Goal: Find specific fact: Find specific fact

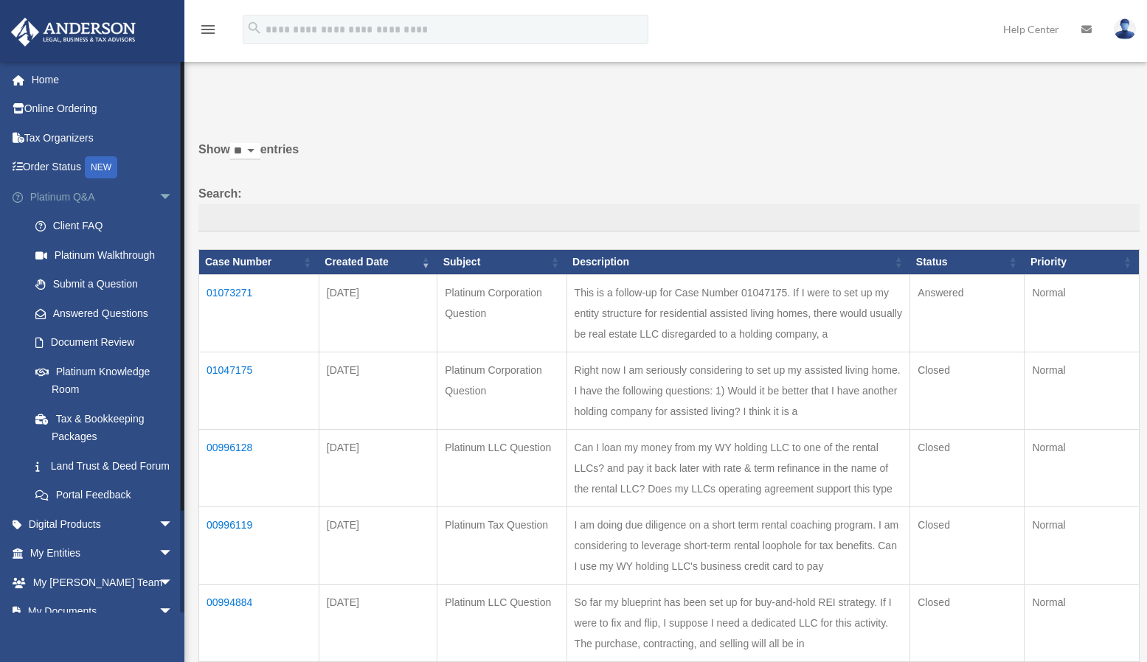
click at [159, 201] on span "arrow_drop_down" at bounding box center [173, 197] width 29 height 30
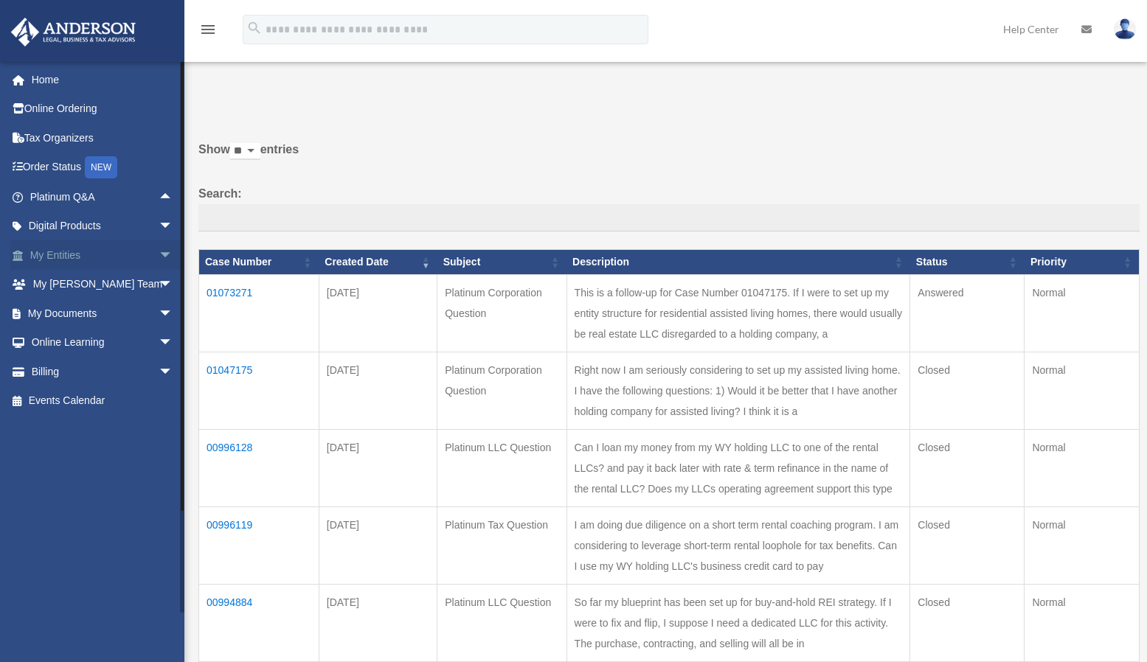
click at [136, 252] on link "My Entities arrow_drop_down" at bounding box center [102, 254] width 185 height 29
click at [159, 251] on span "arrow_drop_down" at bounding box center [173, 255] width 29 height 30
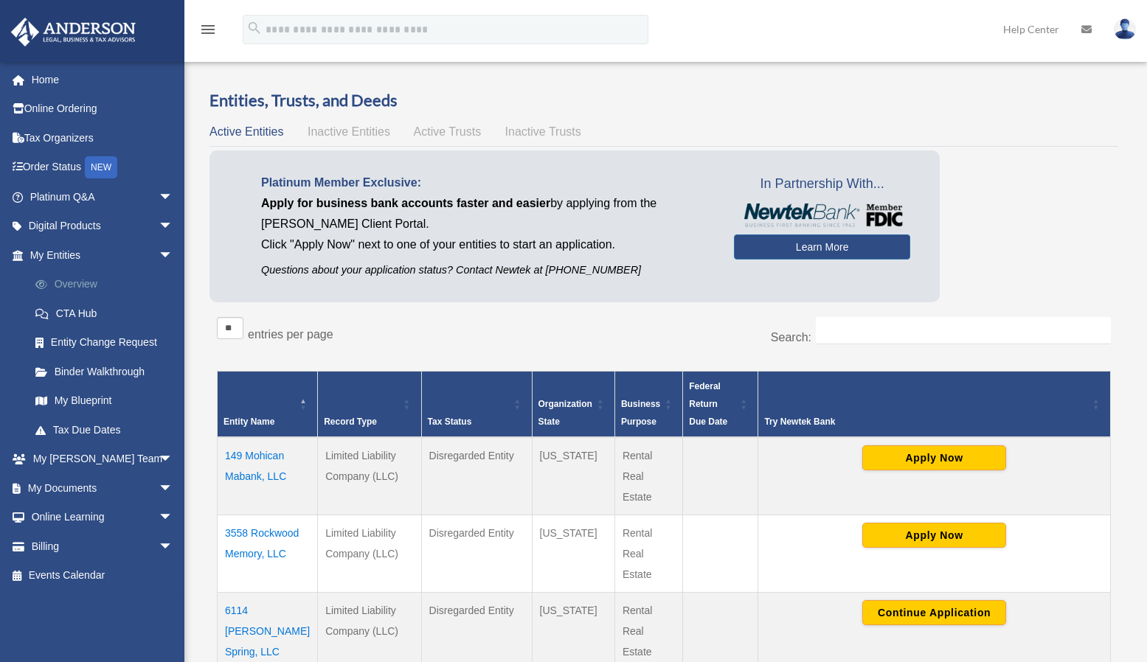
click at [91, 285] on link "Overview" at bounding box center [108, 284] width 175 height 29
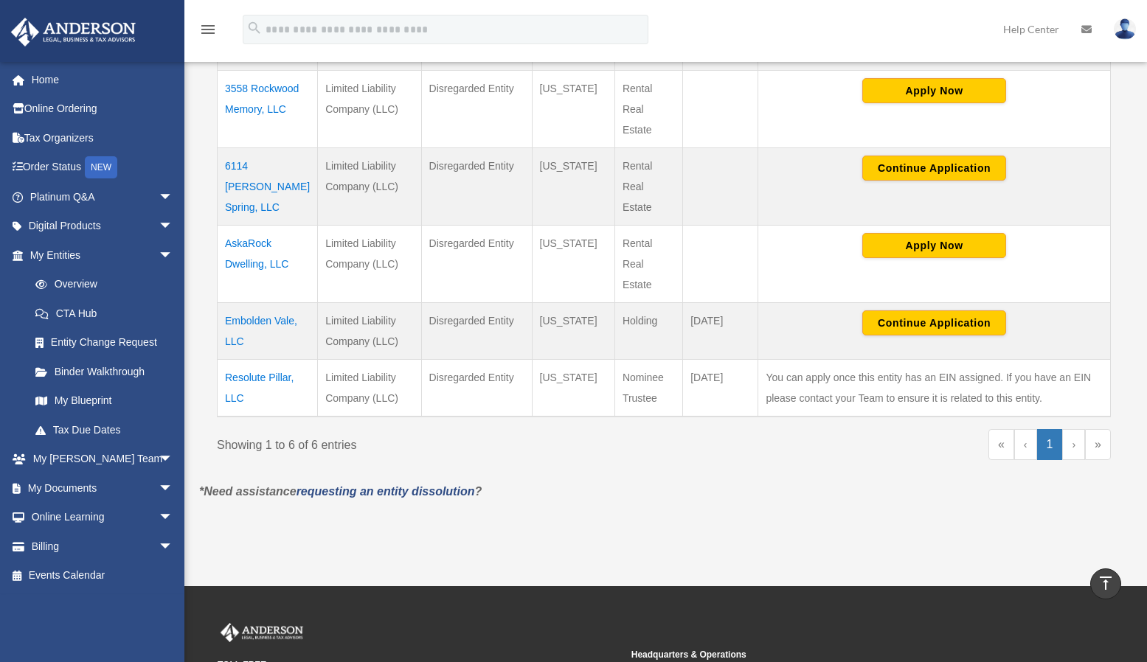
scroll to position [334, 0]
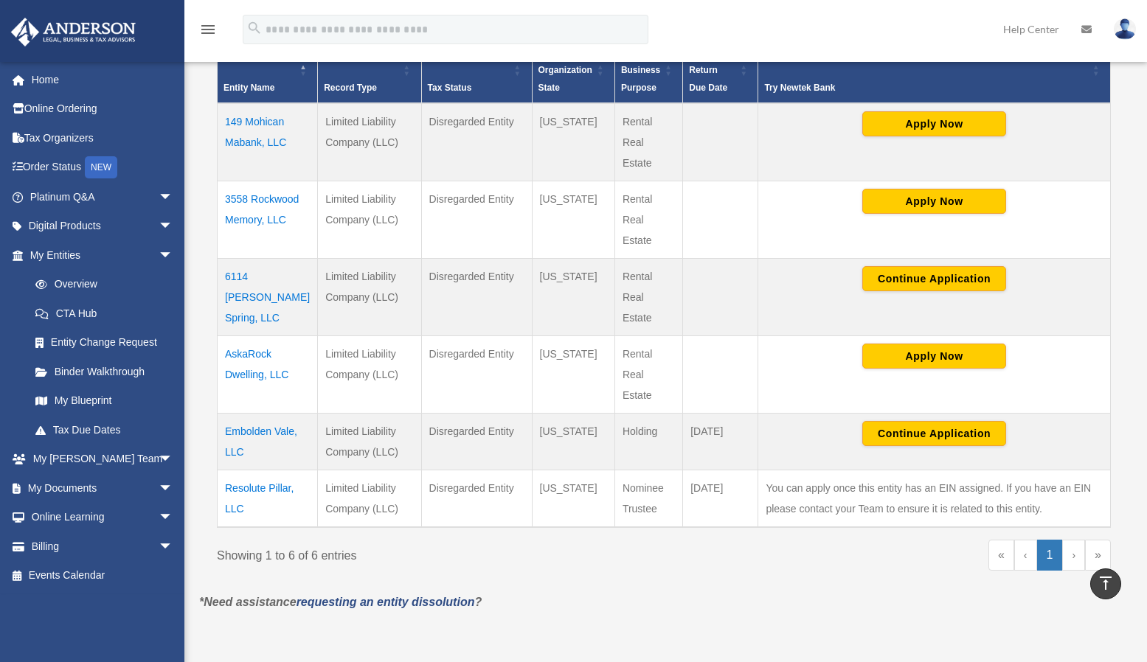
click at [258, 365] on td "AskaRock Dwelling, LLC" at bounding box center [268, 374] width 100 height 77
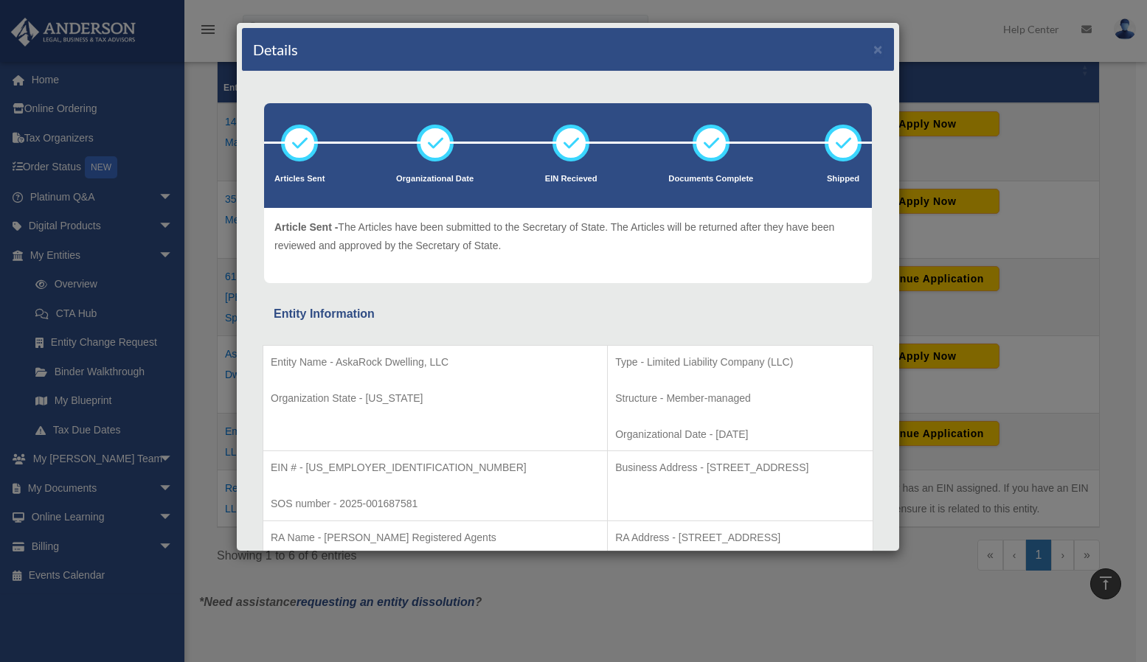
scroll to position [170, 0]
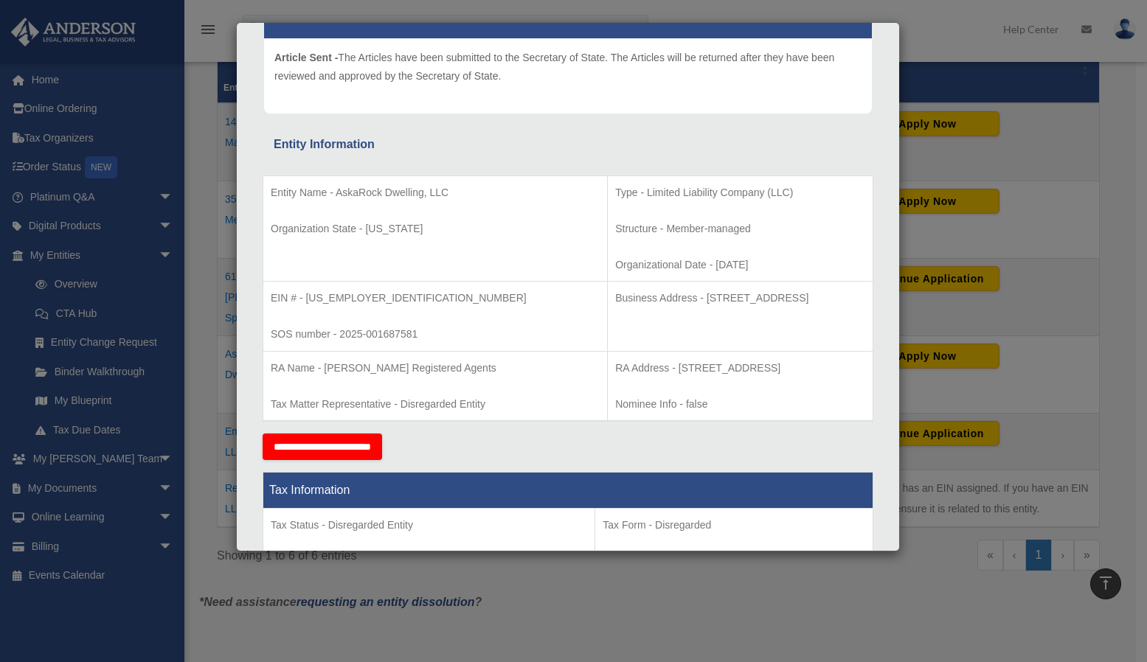
drag, startPoint x: 795, startPoint y: 296, endPoint x: 608, endPoint y: 295, distance: 186.6
click at [615, 295] on p "Business Address - 1718 Capitol Ave., Cheyenne, WY 82001" at bounding box center [740, 298] width 250 height 18
copy p "1718 Capitol Ave., Cheyenne, WY 82001"
click at [768, 294] on p "Business Address - 1718 Capitol Ave., Cheyenne, WY 82001" at bounding box center [740, 298] width 250 height 18
click at [615, 292] on p "Business Address - 1718 Capitol Ave., Cheyenne, WY 82001" at bounding box center [740, 298] width 250 height 18
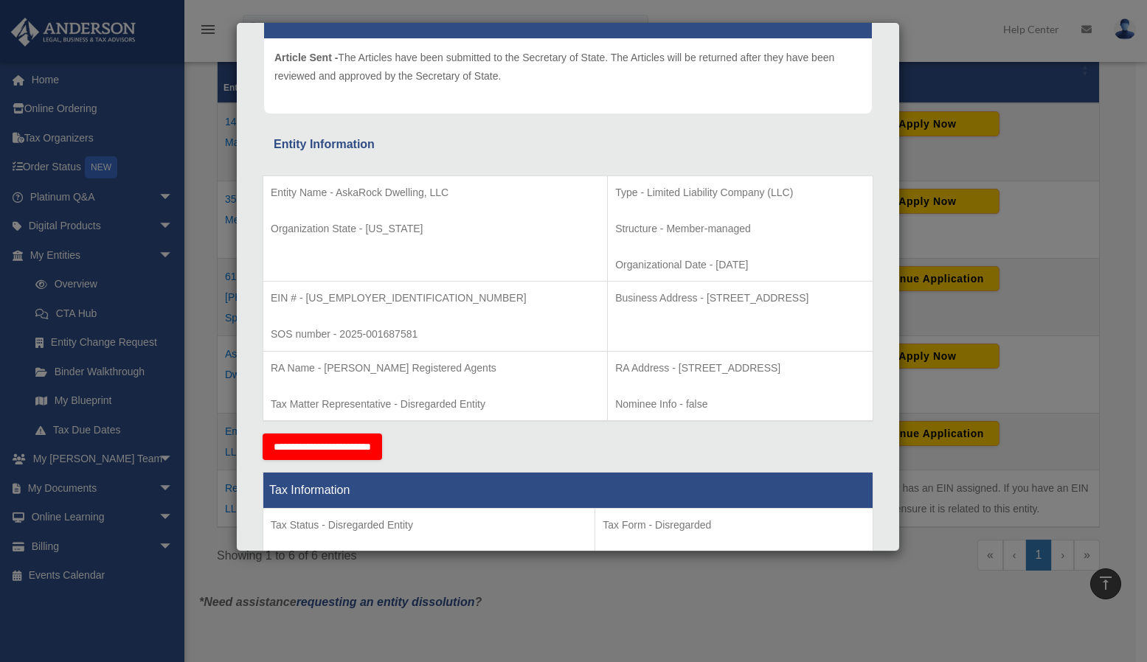
drag, startPoint x: 610, startPoint y: 292, endPoint x: 779, endPoint y: 297, distance: 168.9
click at [779, 297] on p "Business Address - 1718 Capitol Ave., Cheyenne, WY 82001" at bounding box center [740, 298] width 250 height 18
copy p "1718 Capitol Ave., Cheyenne, WY 82001"
click at [807, 243] on td "Type - Limited Liability Company (LLC) Structure - Member-managed Organizationa…" at bounding box center [740, 229] width 265 height 106
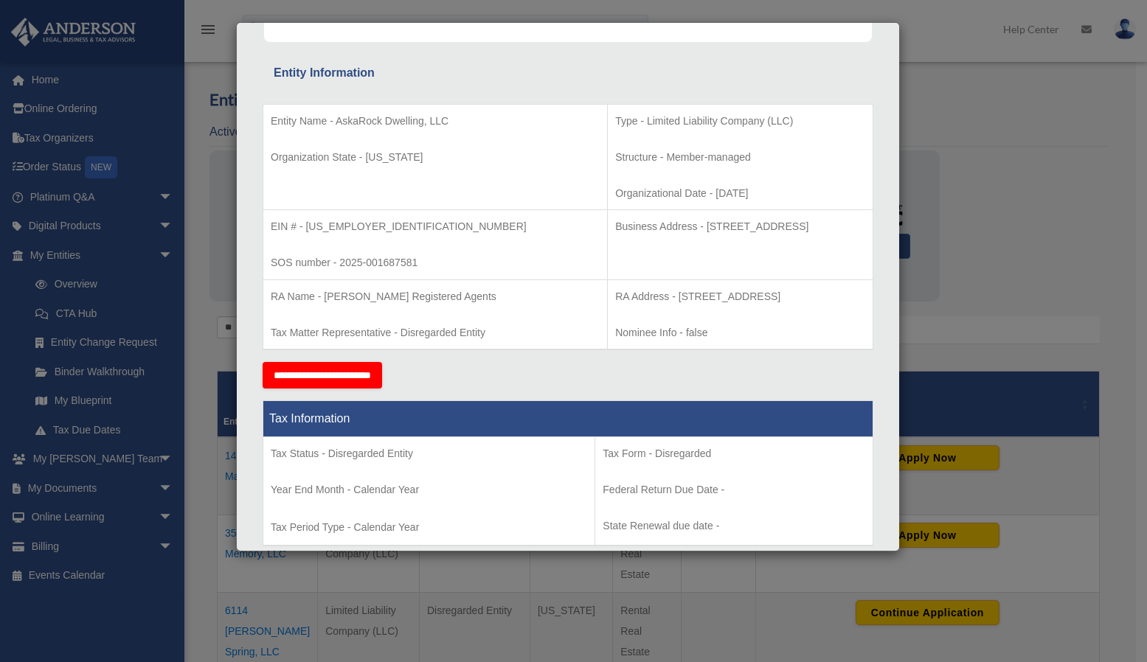
scroll to position [0, 0]
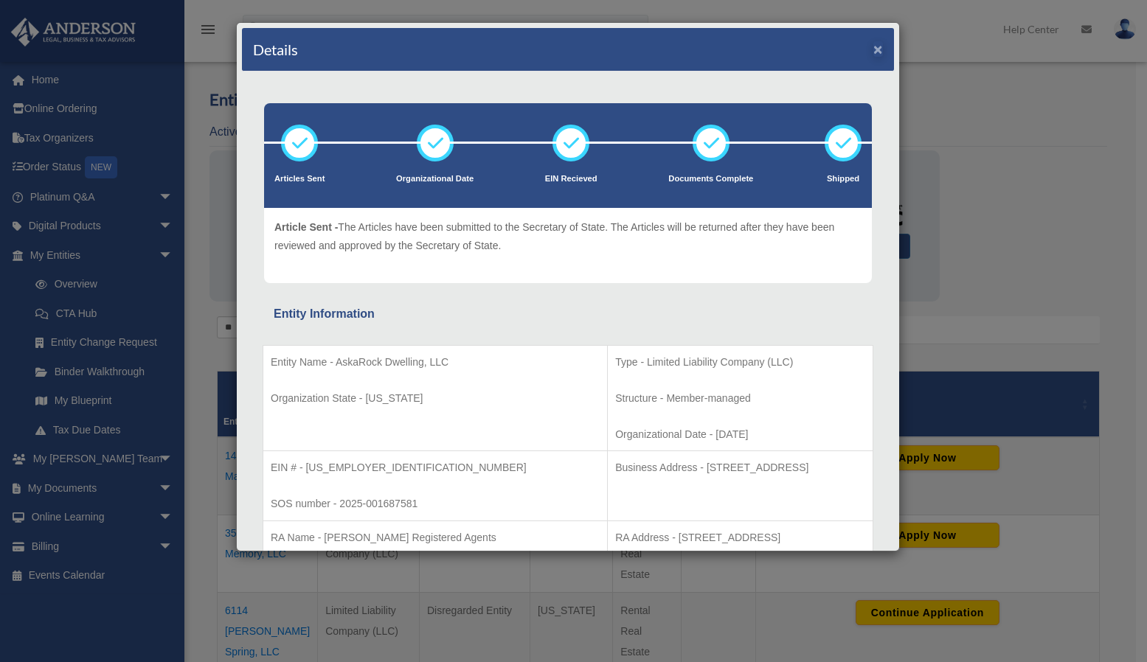
click at [873, 48] on button "×" at bounding box center [878, 48] width 10 height 15
